Goal: Transaction & Acquisition: Subscribe to service/newsletter

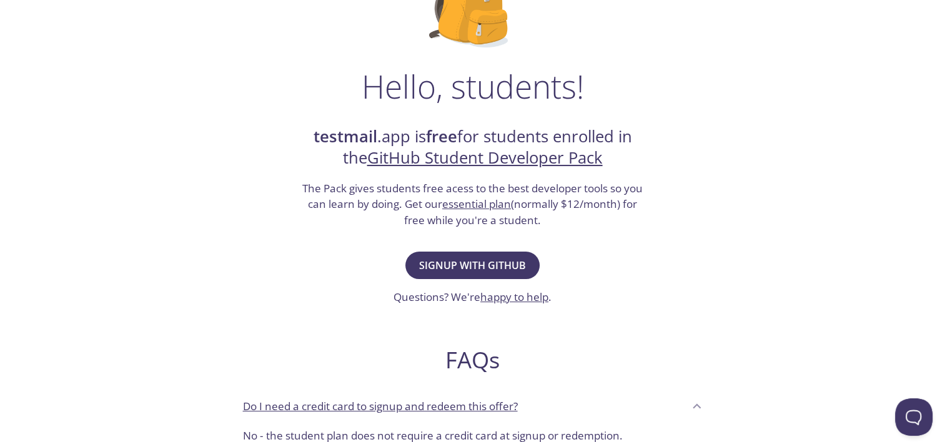
scroll to position [145, 0]
click at [463, 270] on span "Signup with GitHub" at bounding box center [472, 265] width 107 height 17
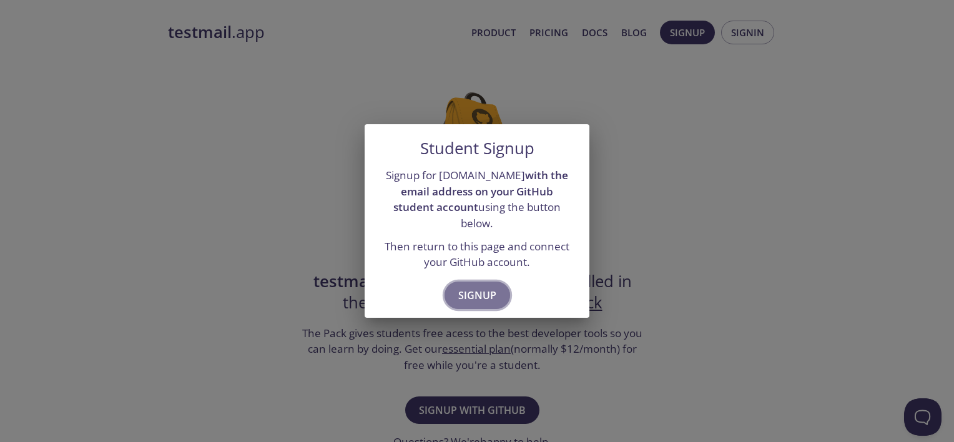
click at [480, 295] on span "Signup" at bounding box center [477, 295] width 38 height 17
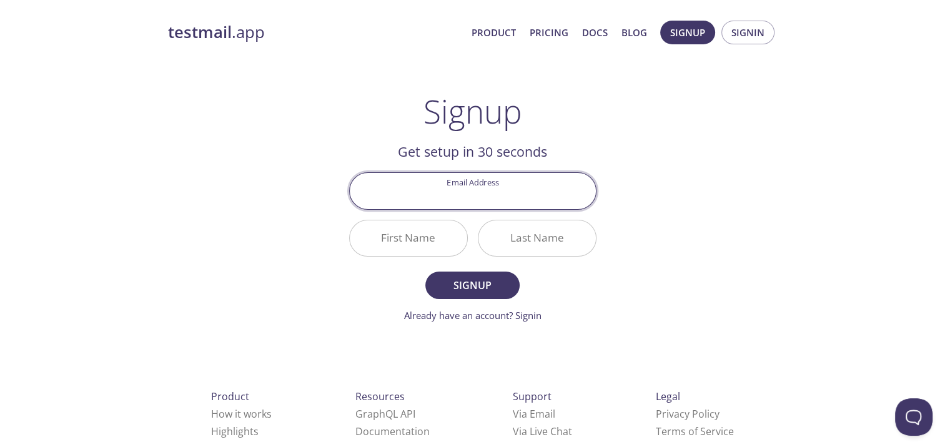
click at [482, 194] on input "Email Address" at bounding box center [473, 191] width 246 height 36
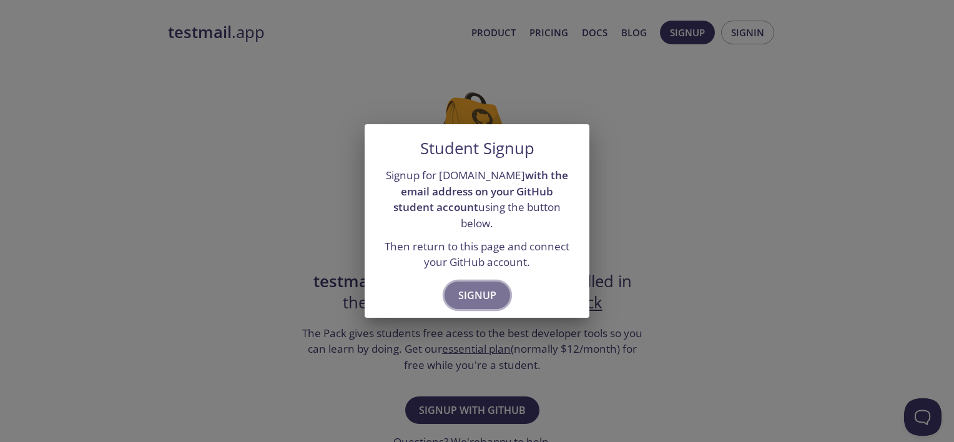
click at [475, 287] on span "Signup" at bounding box center [477, 295] width 38 height 17
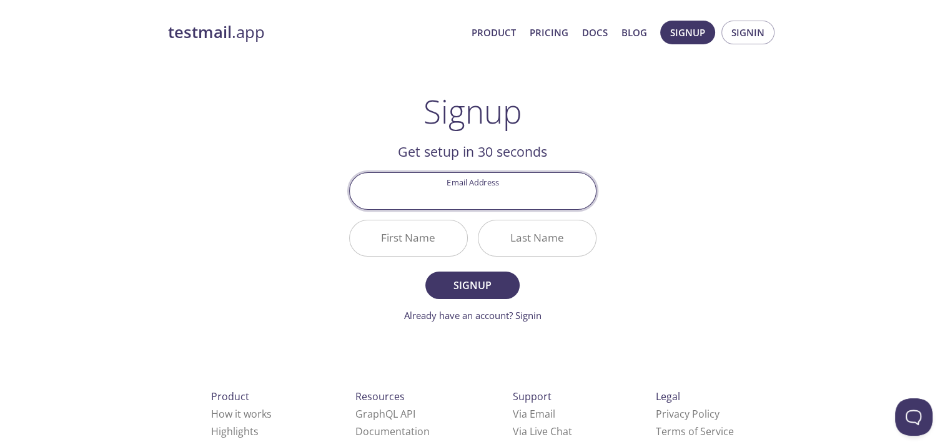
click at [448, 199] on input "Email Address" at bounding box center [473, 191] width 246 height 36
type input "[EMAIL_ADDRESS][DOMAIN_NAME]"
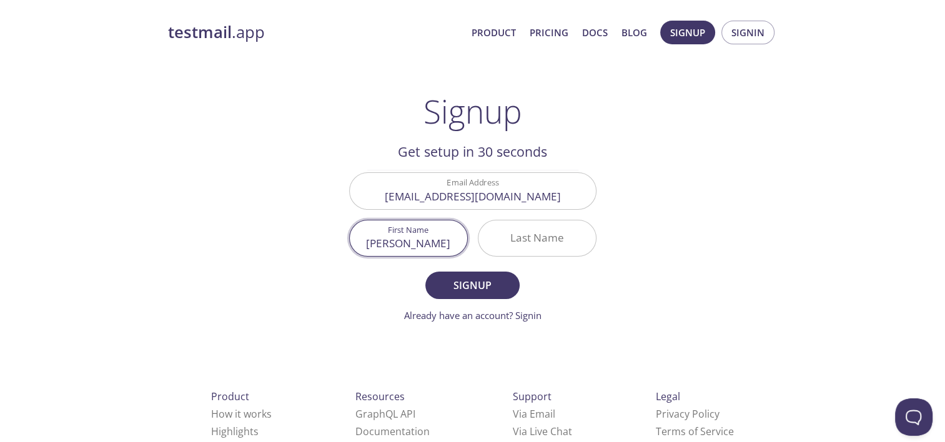
click at [437, 240] on input "Ilya Pokhabov" at bounding box center [408, 238] width 117 height 36
type input "[PERSON_NAME]"
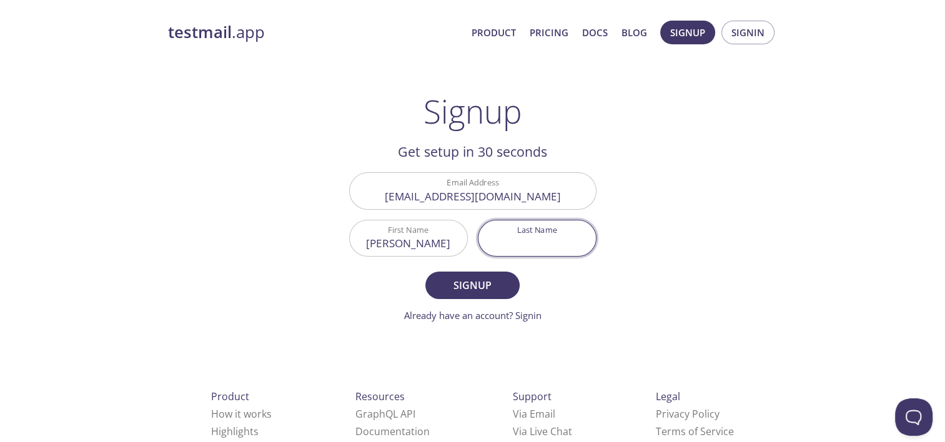
click at [529, 230] on input "Last Name" at bounding box center [536, 238] width 117 height 36
type input "Pokhabov"
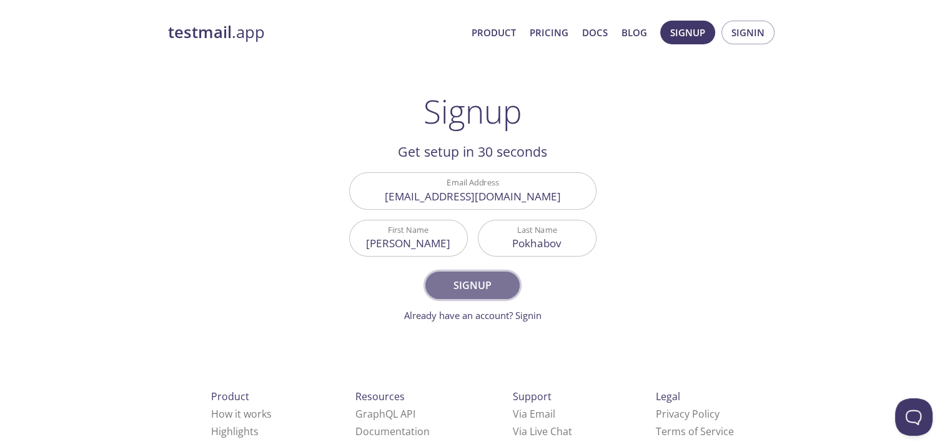
click at [475, 281] on span "Signup" at bounding box center [472, 285] width 66 height 17
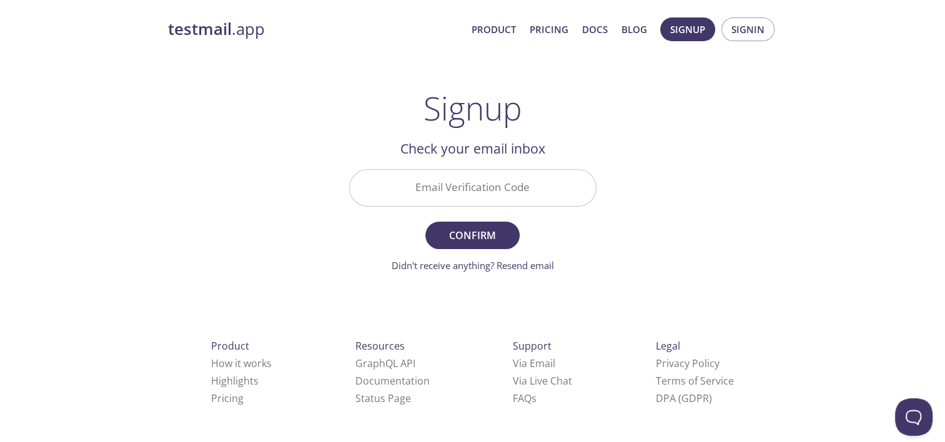
scroll to position [2, 0]
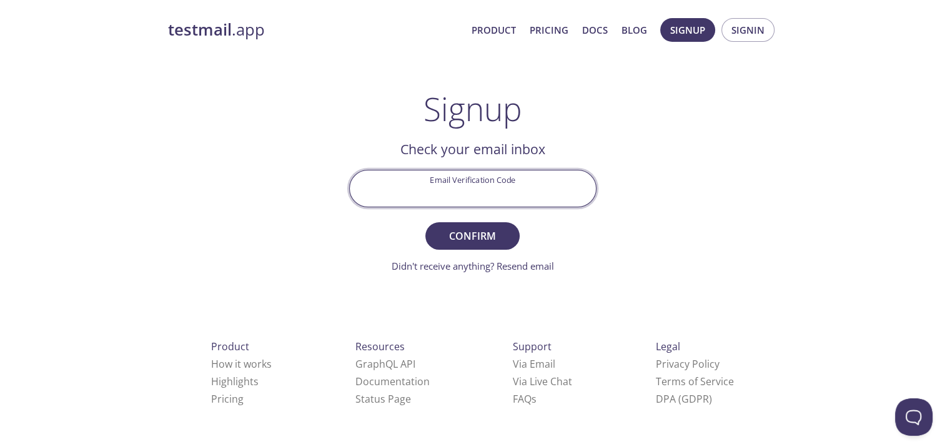
click at [460, 202] on input "Email Verification Code" at bounding box center [473, 188] width 246 height 36
type input "6se9hqn"
click at [425, 222] on button "Confirm" at bounding box center [472, 235] width 94 height 27
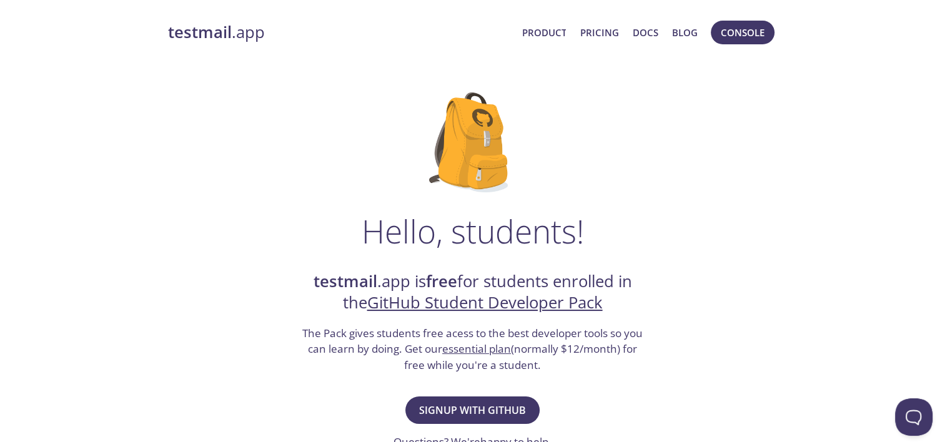
scroll to position [50, 0]
